Goal: Task Accomplishment & Management: Complete application form

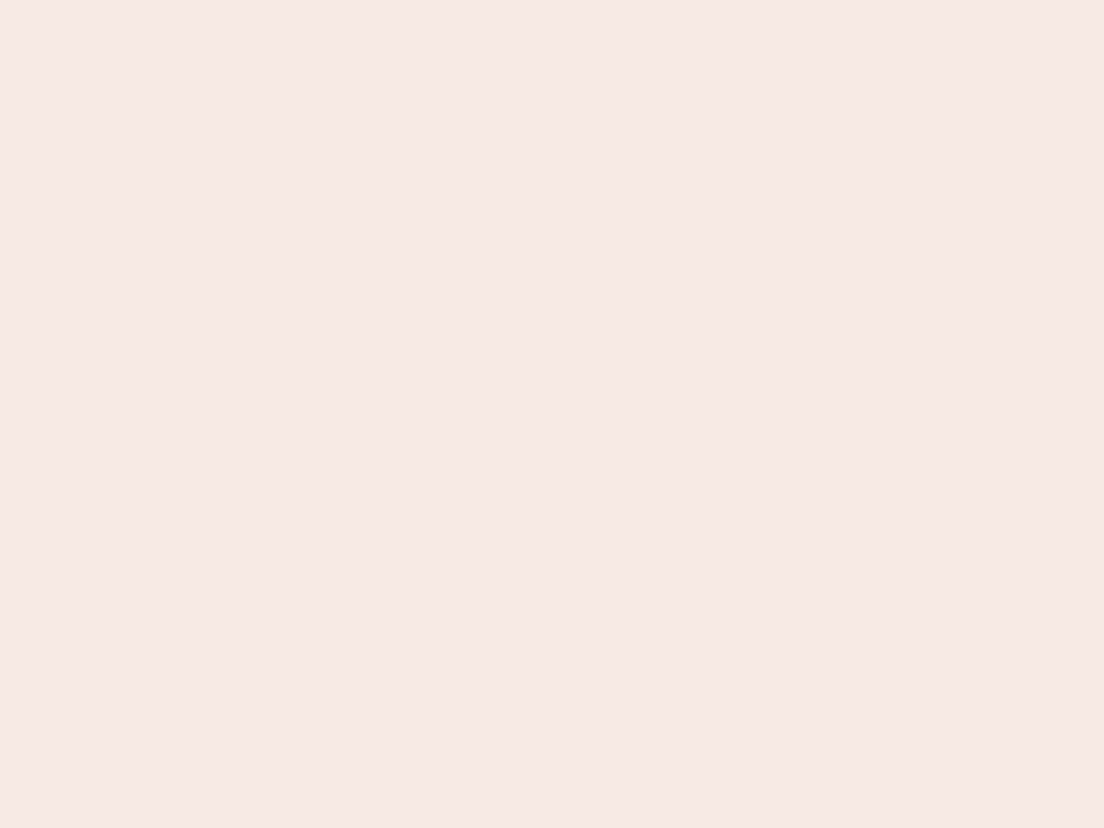
click at [552, 414] on nb-app "Almost there Thank you for registering for Newbook. Your account is under revie…" at bounding box center [552, 414] width 1104 height 828
click at [552, 0] on nb-app "Almost there Thank you for registering for Newbook. Your account is under revie…" at bounding box center [552, 414] width 1104 height 828
click at [590, 0] on nb-app "Almost there Thank you for registering for Newbook. Your account is under revie…" at bounding box center [552, 414] width 1104 height 828
click at [552, 414] on nb-app "Almost there Thank you for registering for Newbook. Your account is under revie…" at bounding box center [552, 414] width 1104 height 828
click at [552, 0] on nb-app "Almost there Thank you for registering for Newbook. Your account is under revie…" at bounding box center [552, 414] width 1104 height 828
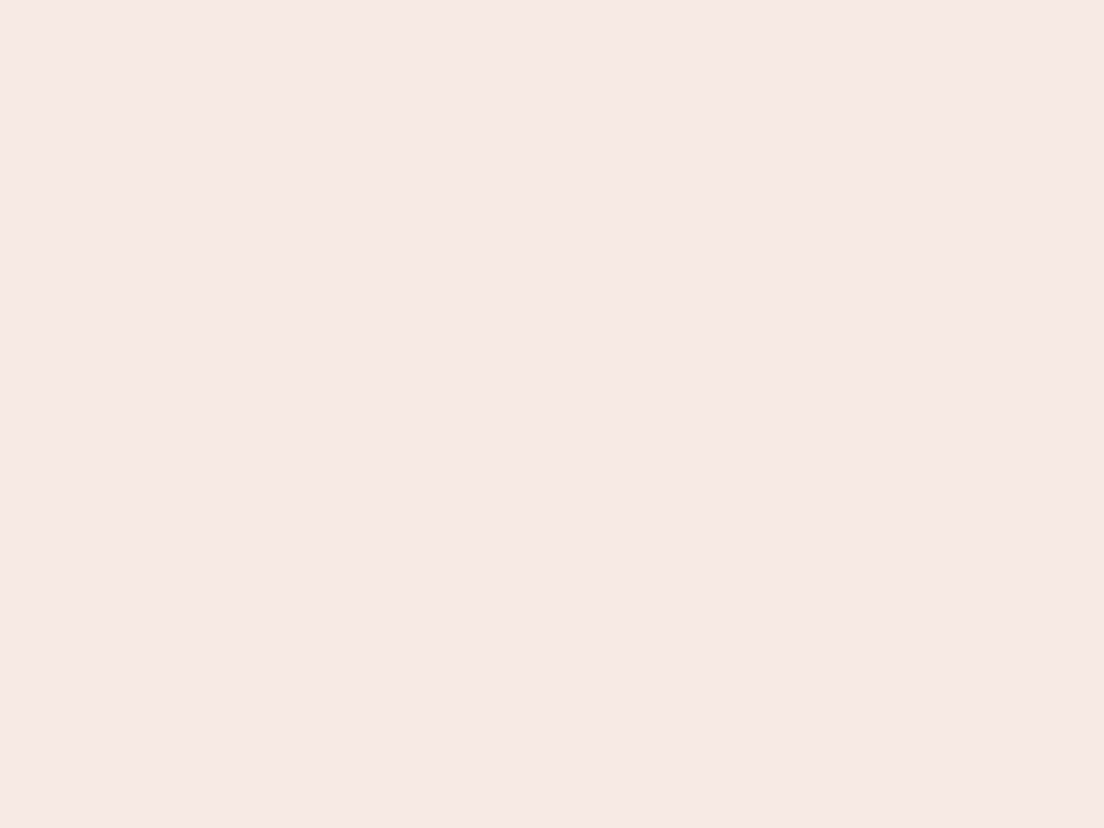
click at [386, 0] on nb-app "Almost there Thank you for registering for Newbook. Your account is under revie…" at bounding box center [552, 414] width 1104 height 828
click at [552, 414] on nb-app "Almost there Thank you for registering for Newbook. Your account is under revie…" at bounding box center [552, 414] width 1104 height 828
click at [552, 0] on nb-app "Almost there Thank you for registering for Newbook. Your account is under revie…" at bounding box center [552, 414] width 1104 height 828
click at [386, 0] on nb-app "Almost there Thank you for registering for Newbook. Your account is under revie…" at bounding box center [552, 414] width 1104 height 828
click at [552, 414] on nb-app "Almost there Thank you for registering for Newbook. Your account is under revie…" at bounding box center [552, 414] width 1104 height 828
